Goal: Information Seeking & Learning: Learn about a topic

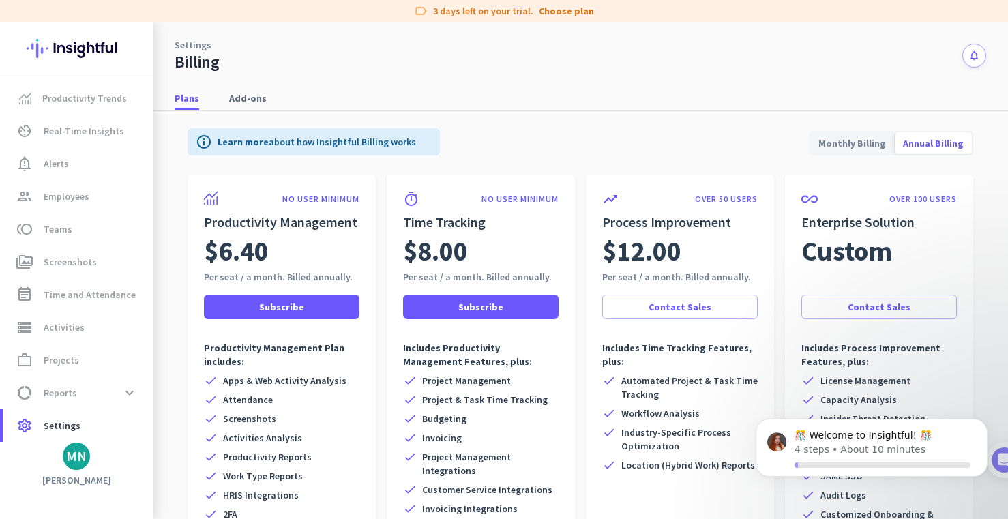
scroll to position [106, 0]
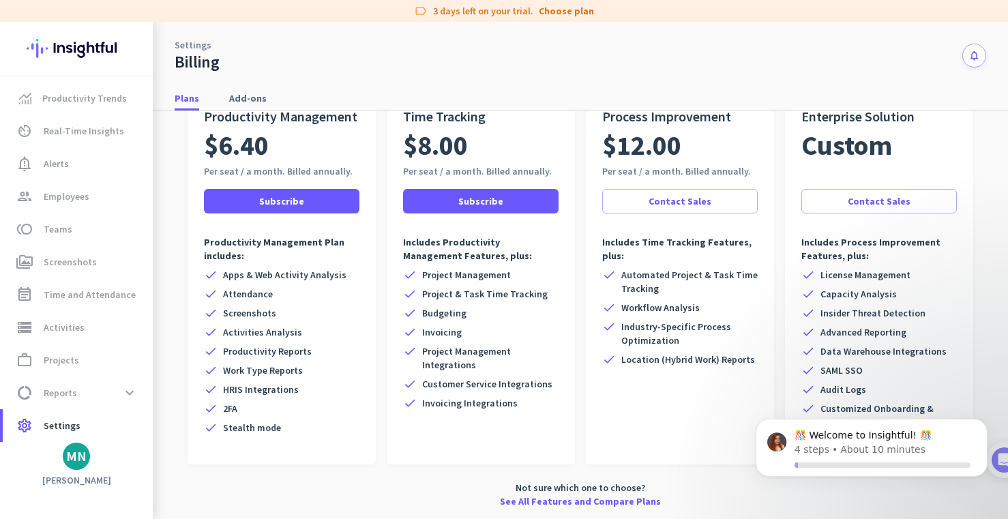
click at [68, 46] on img at bounding box center [77, 48] width 100 height 53
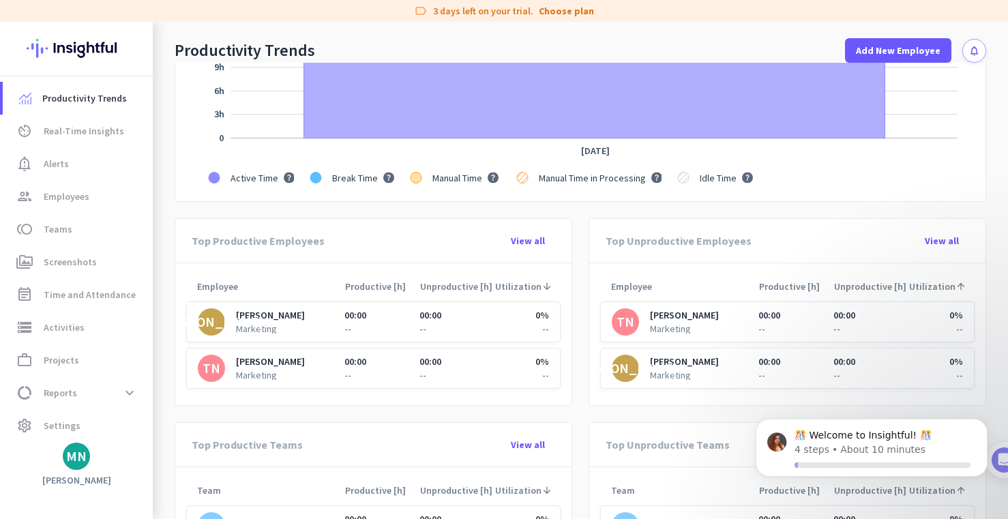
scroll to position [372, 0]
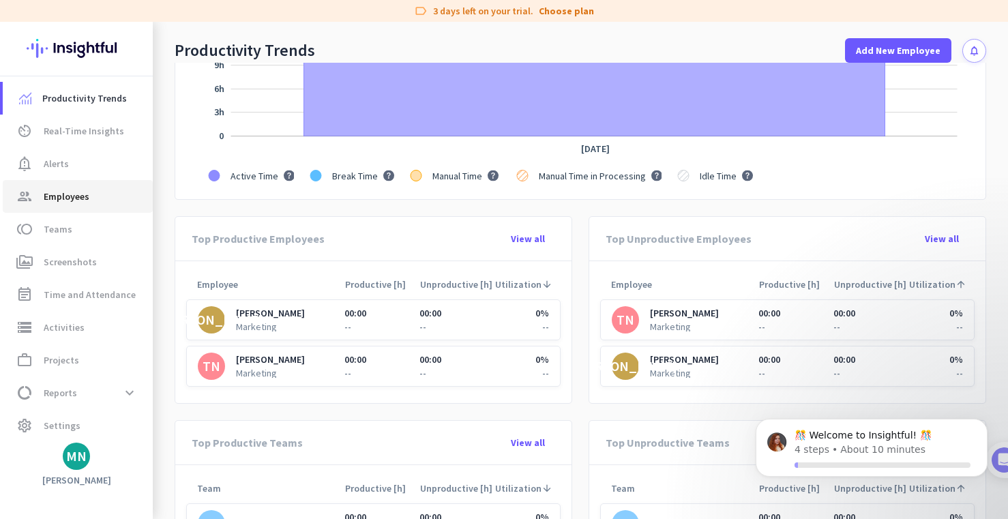
click at [59, 205] on link "group Employees" at bounding box center [78, 196] width 150 height 33
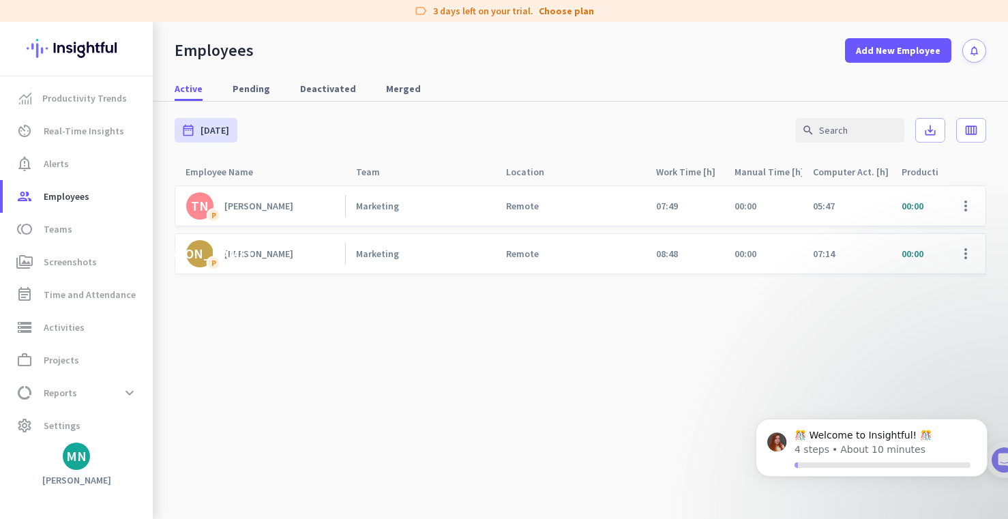
click at [283, 255] on link "JO P [PERSON_NAME]" at bounding box center [265, 253] width 159 height 27
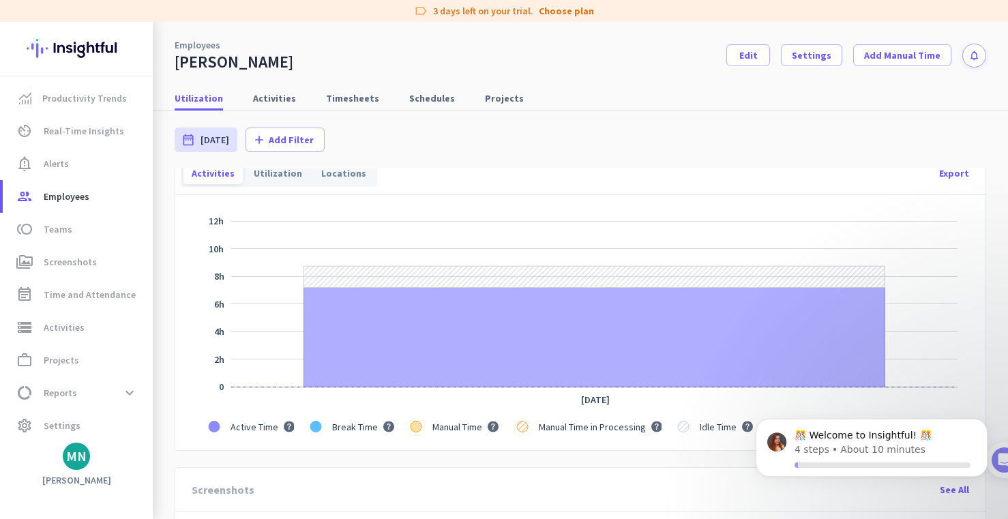
scroll to position [109, 0]
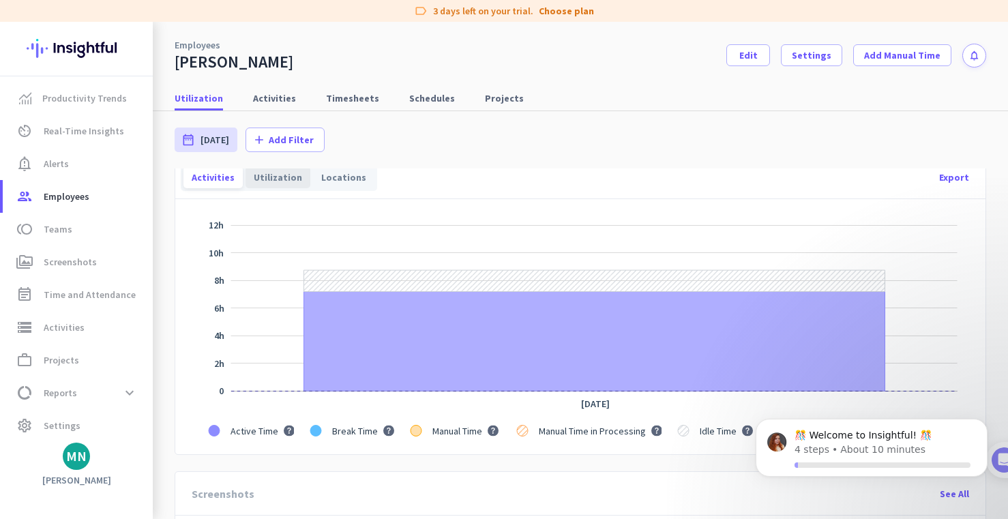
click at [270, 174] on div "Utilization" at bounding box center [278, 177] width 65 height 22
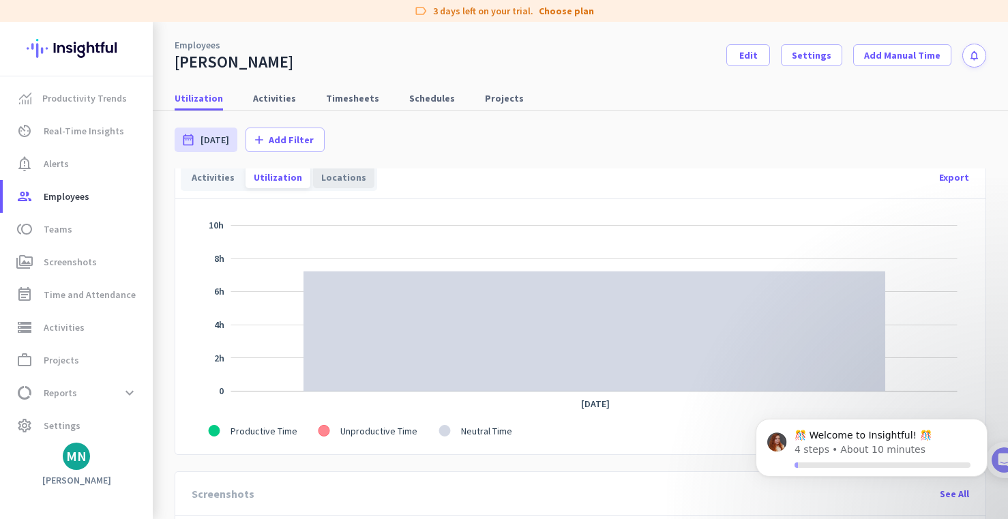
click at [341, 181] on div "Locations" at bounding box center [343, 177] width 61 height 22
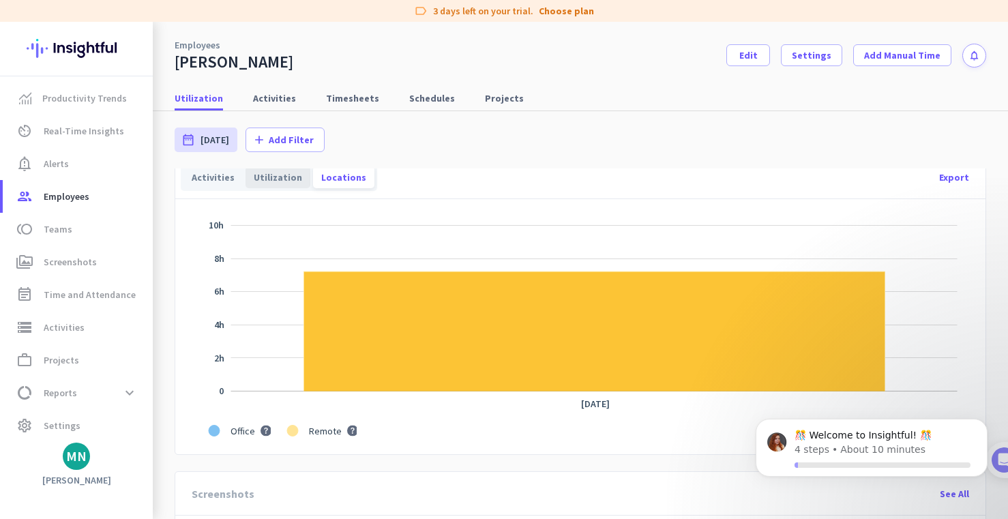
click at [271, 181] on div "Utilization" at bounding box center [278, 177] width 65 height 22
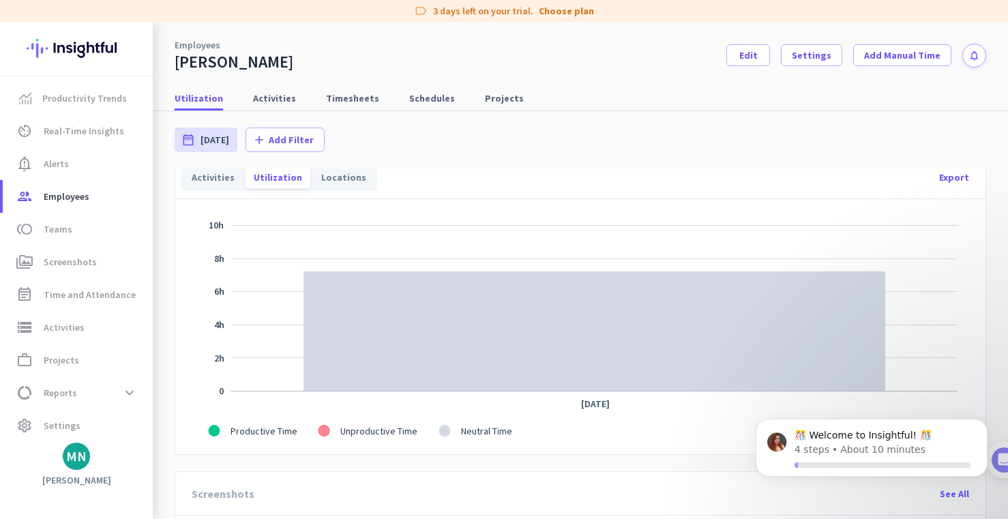
click at [359, 431] on span "Unproductive Time" at bounding box center [378, 431] width 77 height 12
click at [214, 185] on div "Activities" at bounding box center [213, 177] width 59 height 22
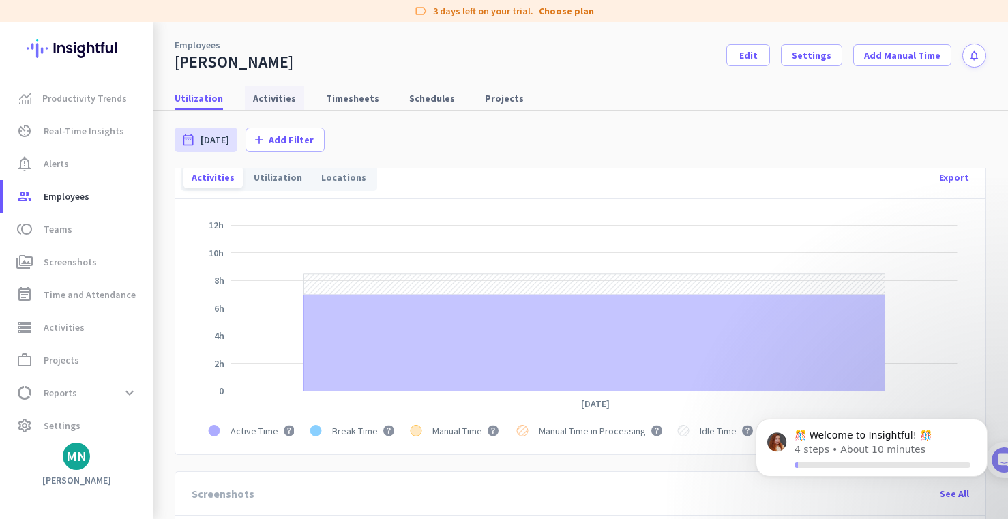
click at [269, 93] on span "Activities" at bounding box center [274, 98] width 43 height 14
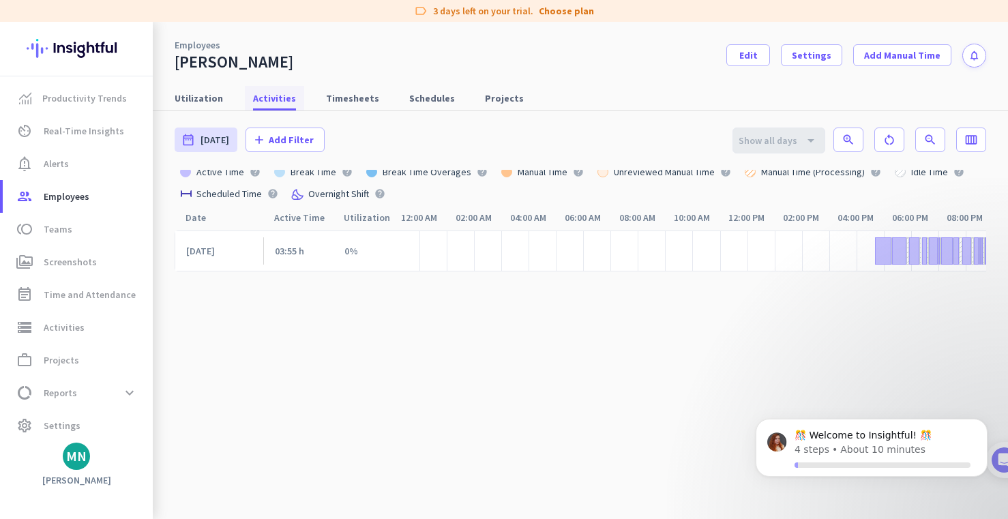
scroll to position [0, 89]
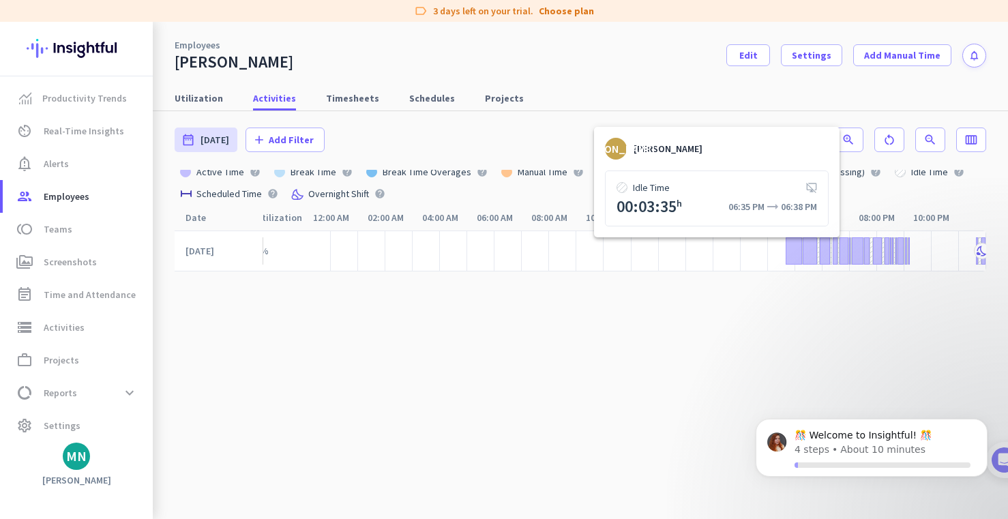
click at [839, 257] on div at bounding box center [838, 250] width 1 height 27
